Goal: Task Accomplishment & Management: Use online tool/utility

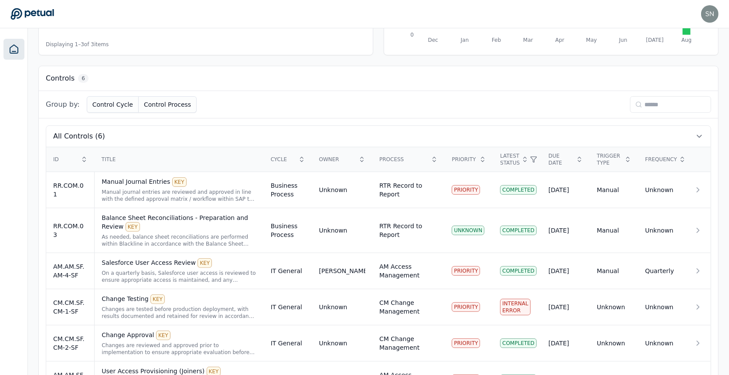
scroll to position [240, 0]
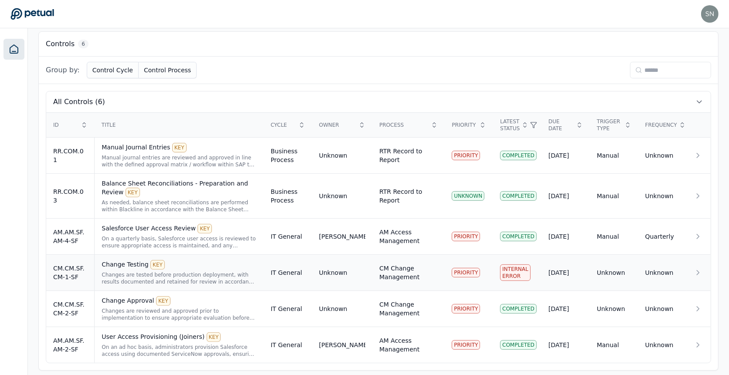
click at [203, 276] on div "Changes are tested before production deployment, with results documented and re…" at bounding box center [179, 279] width 155 height 14
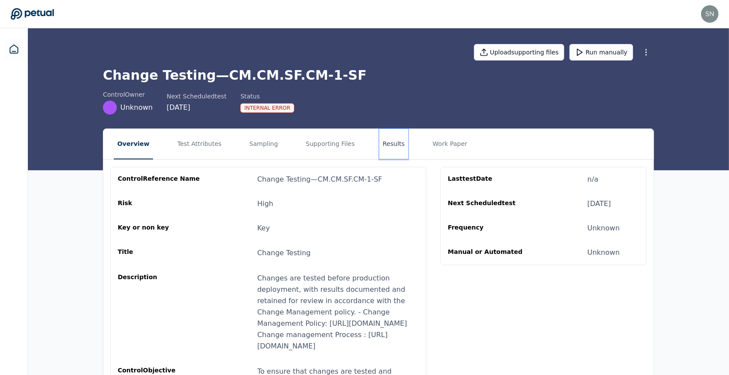
click at [380, 140] on button "Results" at bounding box center [393, 144] width 29 height 31
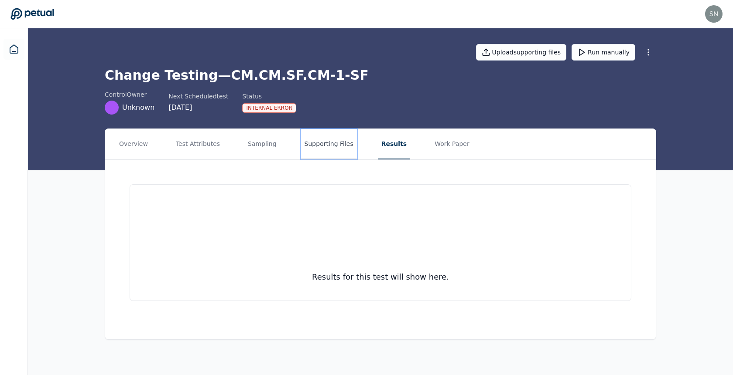
click at [317, 145] on button "Supporting Files" at bounding box center [329, 144] width 56 height 31
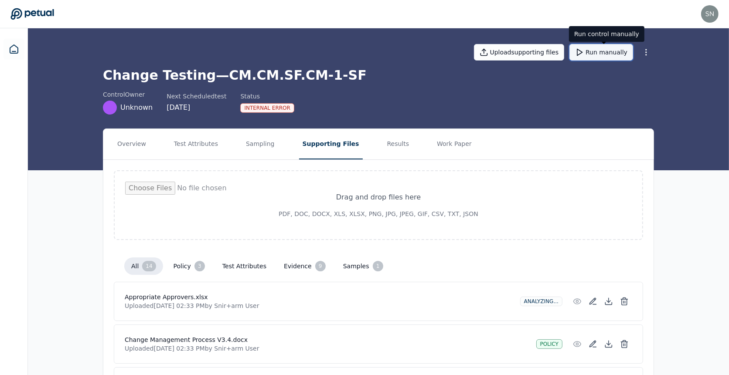
click at [602, 57] on button "Run manually" at bounding box center [601, 52] width 64 height 17
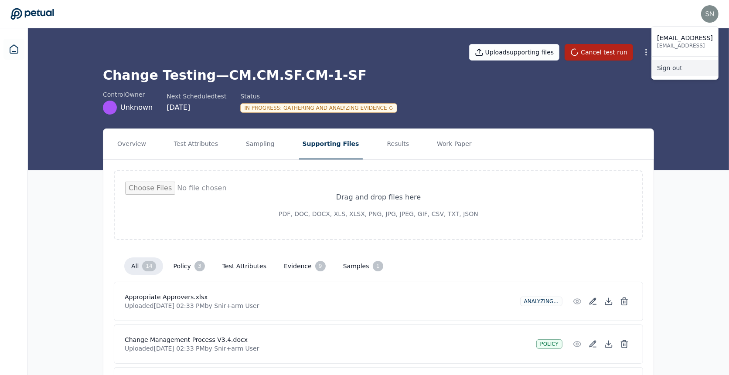
click at [698, 69] on link "Sign out" at bounding box center [685, 68] width 66 height 16
